Goal: Find specific page/section: Find specific page/section

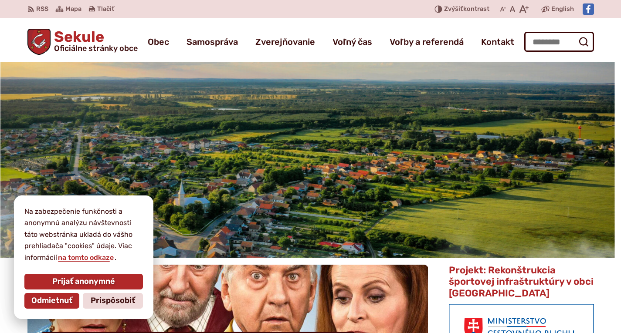
scroll to position [131, 0]
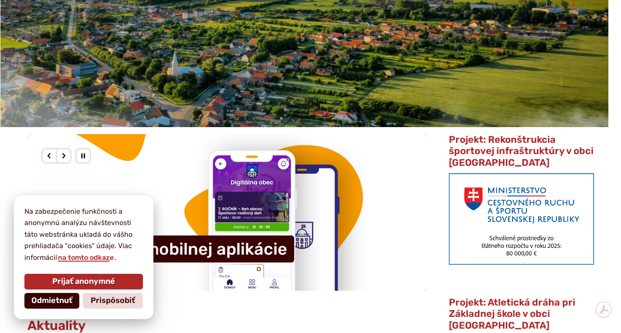
click at [56, 301] on span "Odmietnuť" at bounding box center [51, 301] width 41 height 10
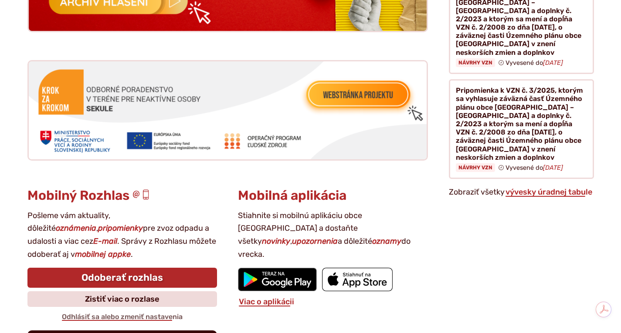
scroll to position [1003, 0]
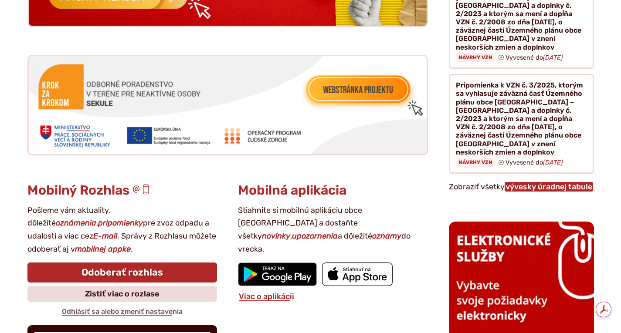
click at [532, 182] on link "vývesky úradnej tabule" at bounding box center [549, 187] width 88 height 10
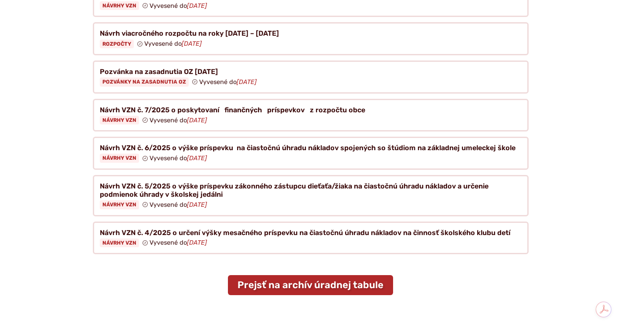
scroll to position [305, 0]
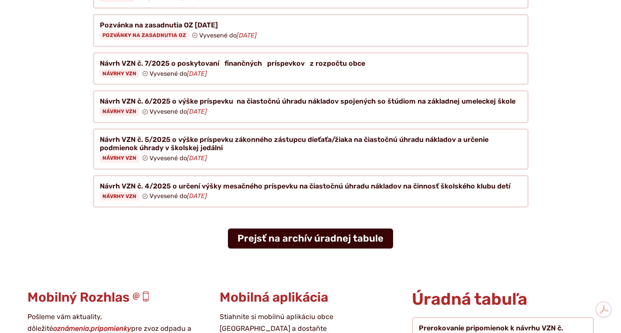
click at [311, 229] on link "Prejsť na archív úradnej tabule" at bounding box center [310, 239] width 165 height 20
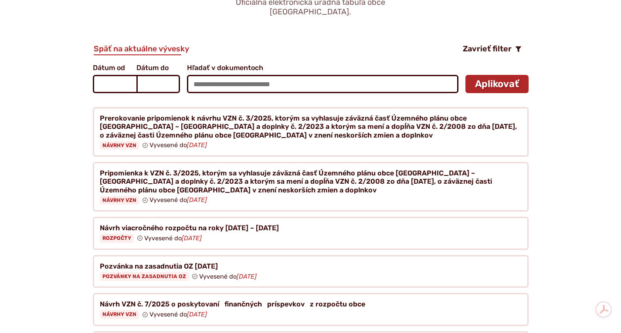
scroll to position [131, 0]
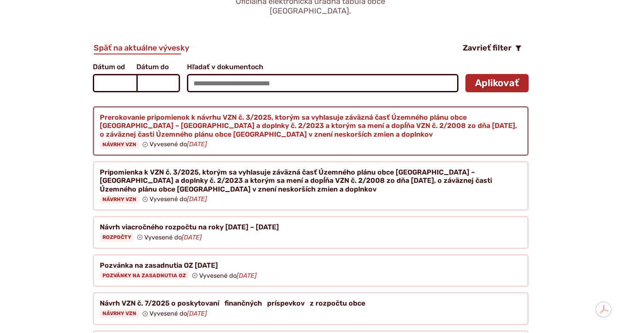
click at [122, 114] on figure at bounding box center [311, 131] width 436 height 50
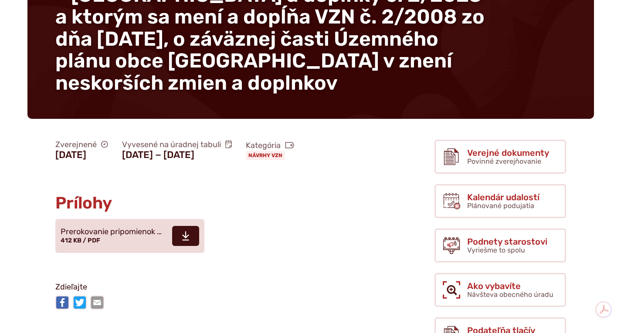
scroll to position [262, 0]
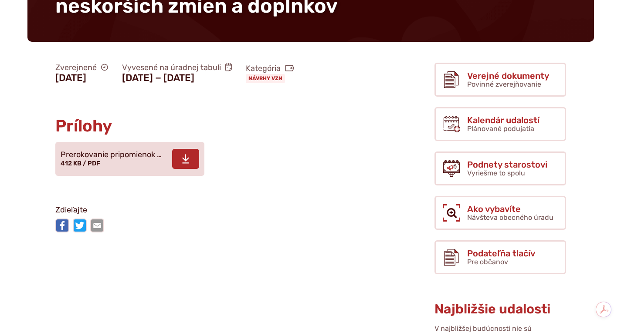
click at [188, 163] on use at bounding box center [185, 159] width 7 height 9
